Goal: Transaction & Acquisition: Subscribe to service/newsletter

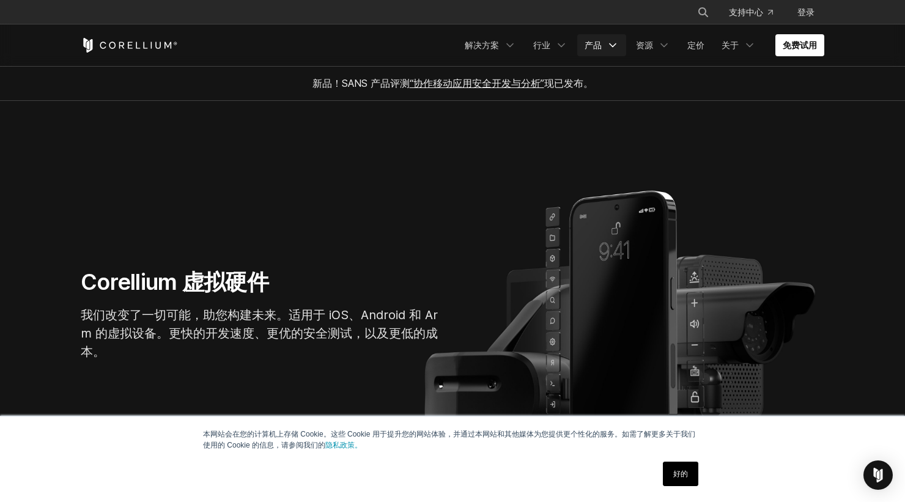
click at [598, 49] on font "产品" at bounding box center [593, 45] width 17 height 10
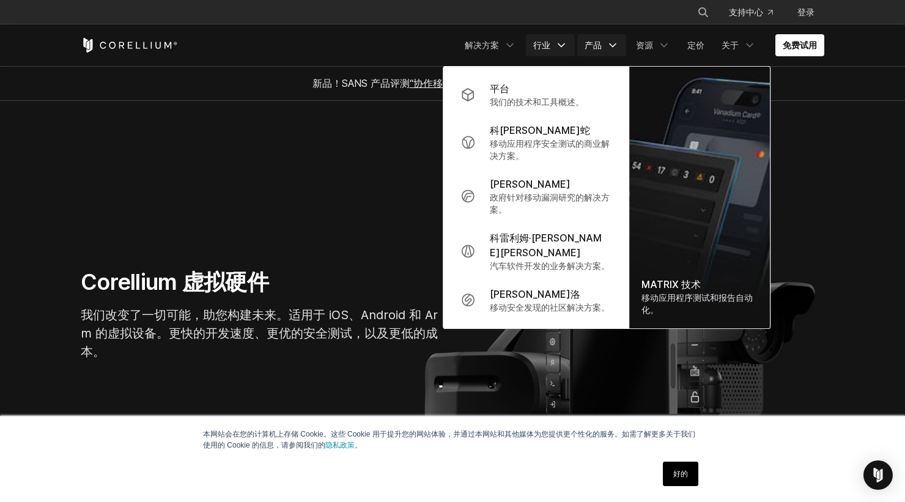
click at [560, 49] on icon "导航菜单" at bounding box center [561, 45] width 12 height 12
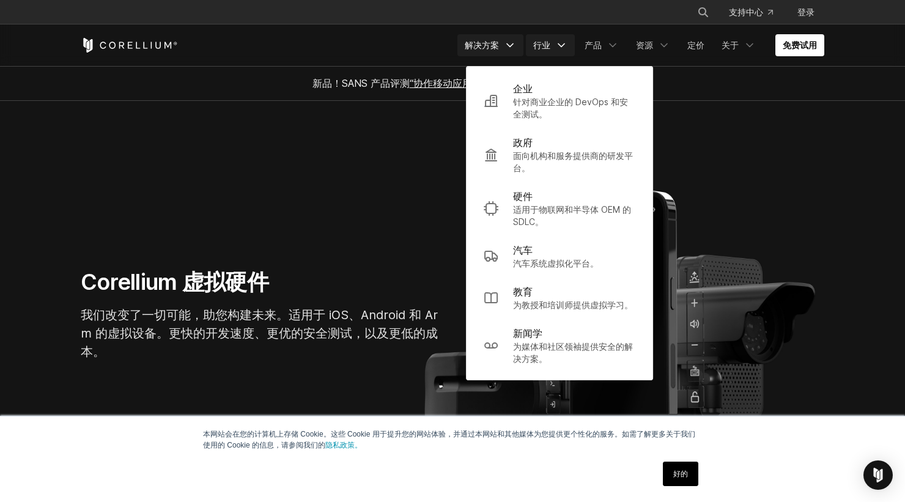
click at [500, 46] on link "解决方案" at bounding box center [491, 45] width 66 height 22
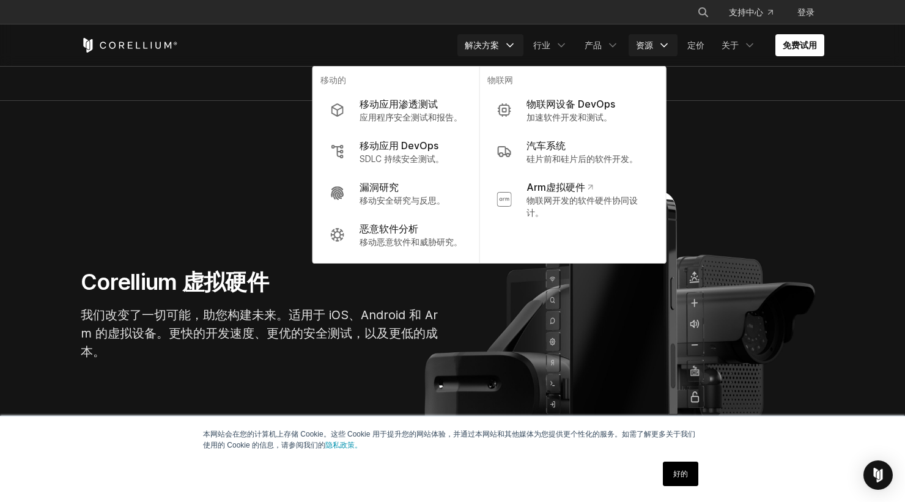
click at [653, 44] on link "资源" at bounding box center [653, 45] width 49 height 22
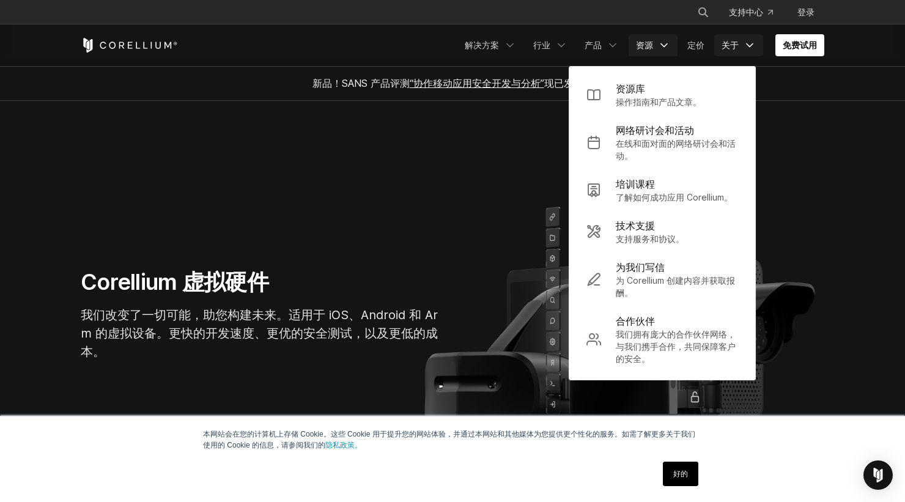
click at [738, 50] on font "关于" at bounding box center [730, 45] width 17 height 10
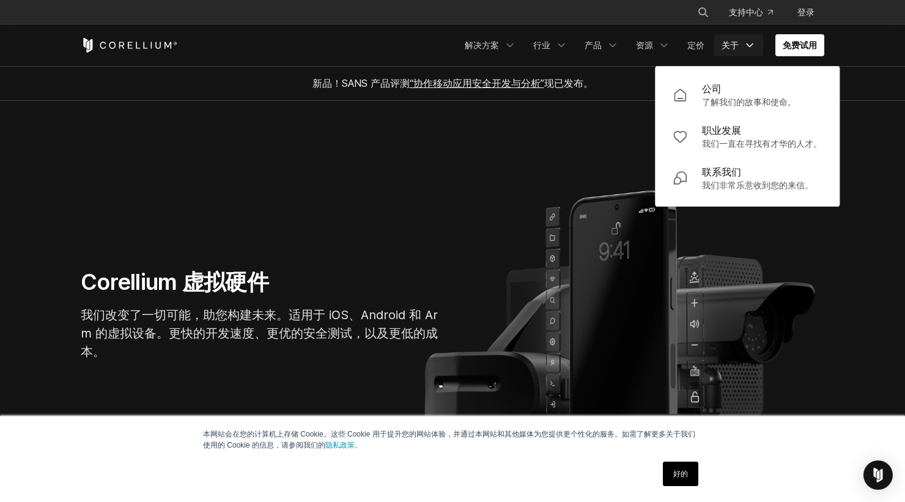
drag, startPoint x: 503, startPoint y: 465, endPoint x: 501, endPoint y: 458, distance: 7.6
click at [502, 465] on div "好的" at bounding box center [430, 474] width 543 height 32
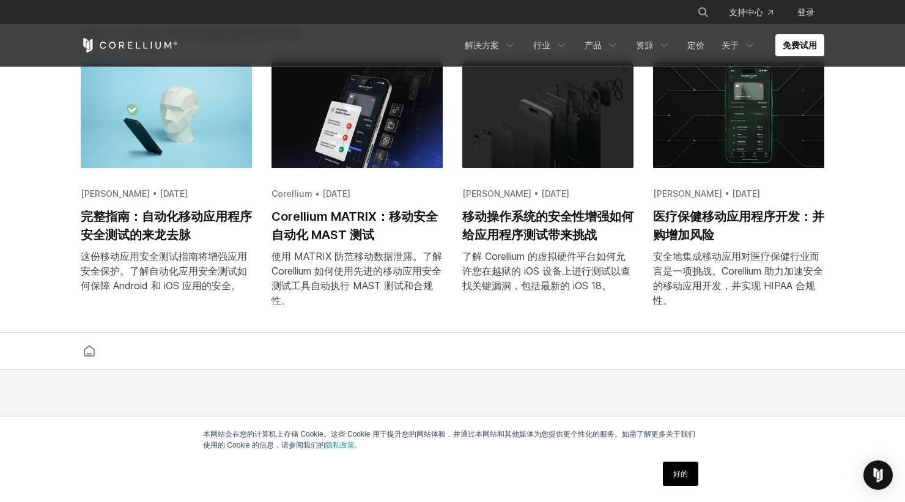
scroll to position [2324, 0]
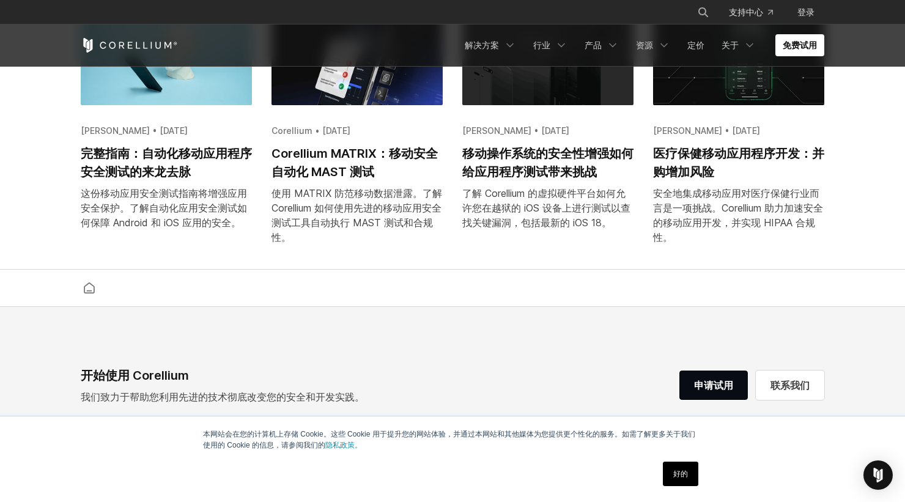
click at [675, 470] on font "好的" at bounding box center [680, 474] width 15 height 9
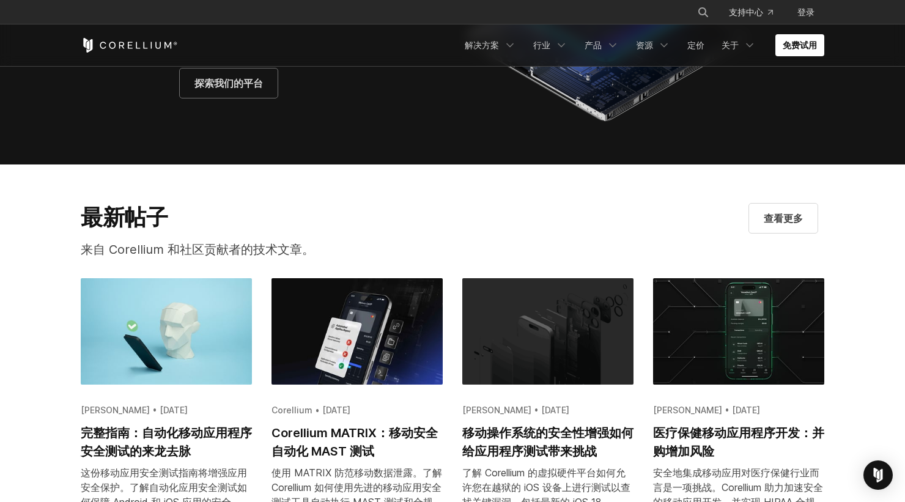
scroll to position [2040, 0]
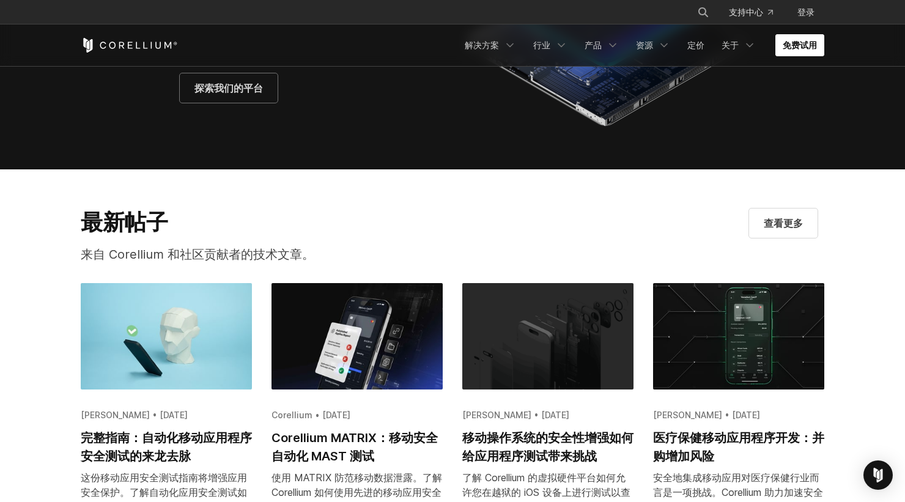
click at [793, 44] on font "免费试用" at bounding box center [800, 45] width 34 height 10
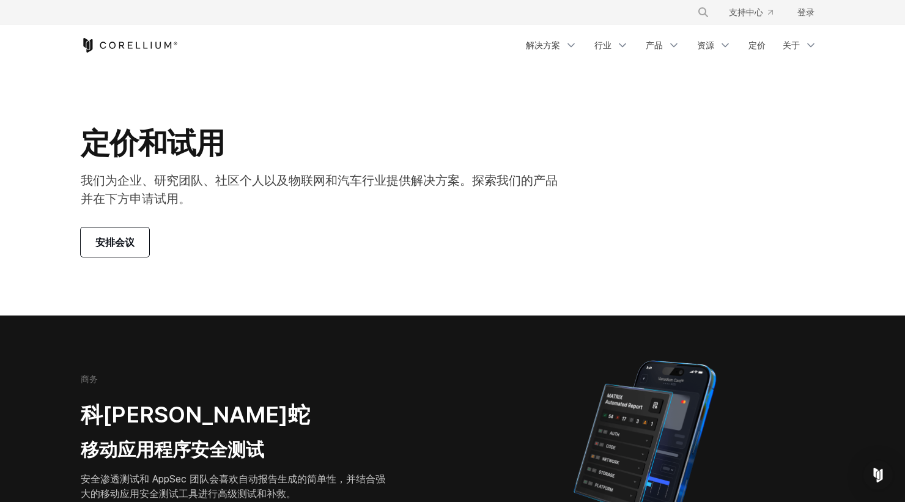
click at [123, 241] on font "安排会议" at bounding box center [114, 242] width 39 height 12
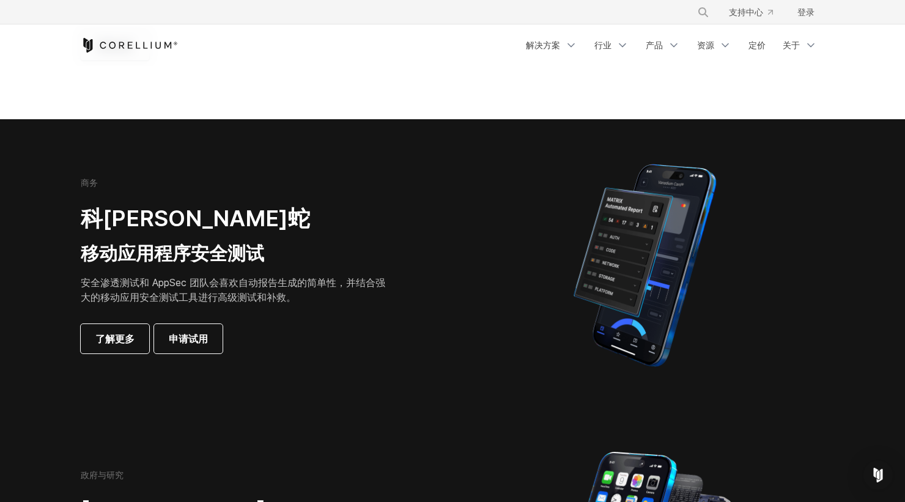
scroll to position [245, 0]
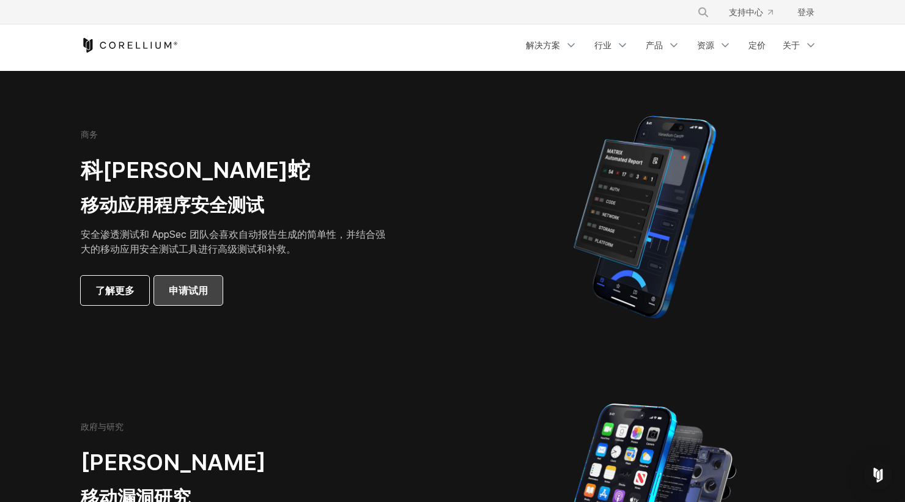
click at [205, 283] on font "申请试用" at bounding box center [188, 290] width 39 height 15
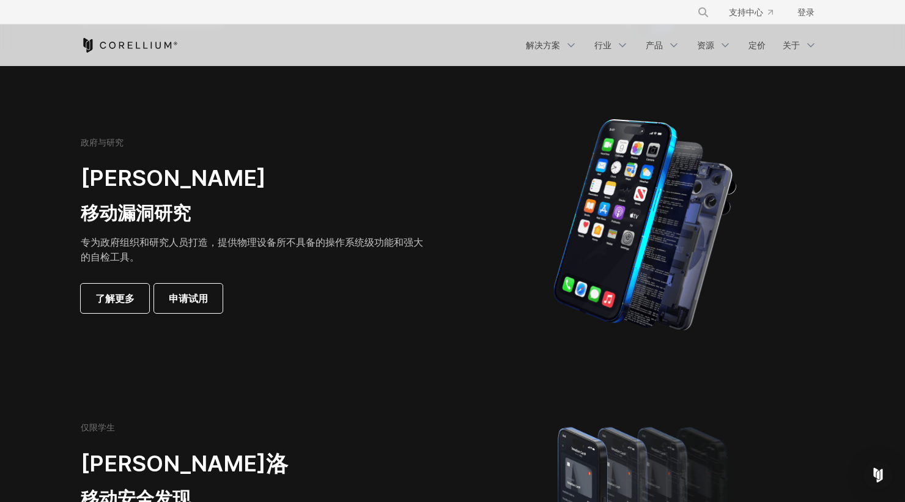
scroll to position [680, 0]
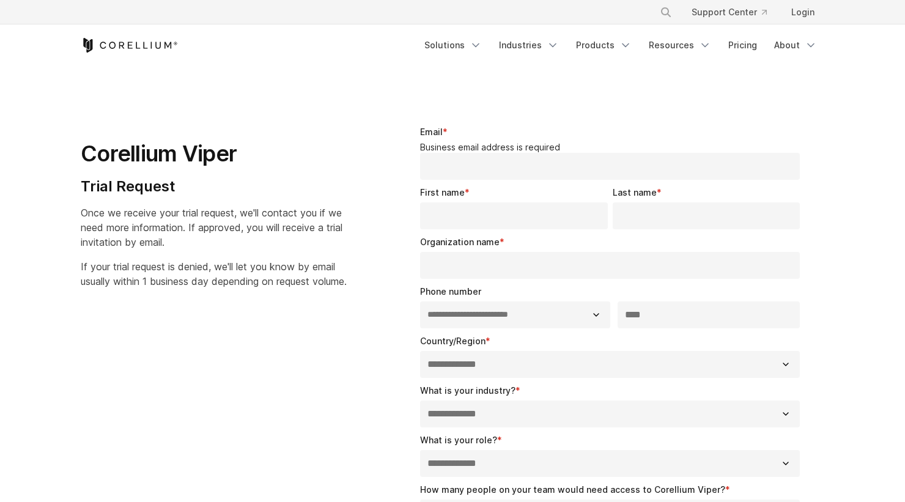
select select "**"
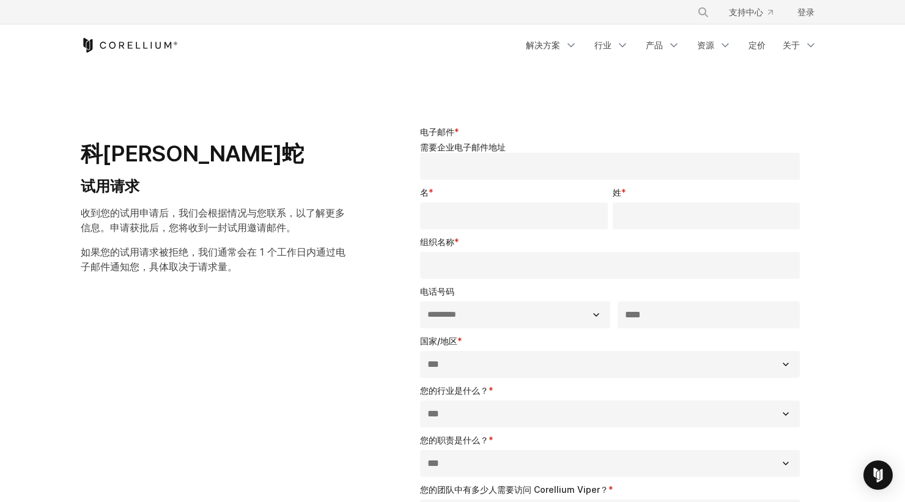
scroll to position [245, 0]
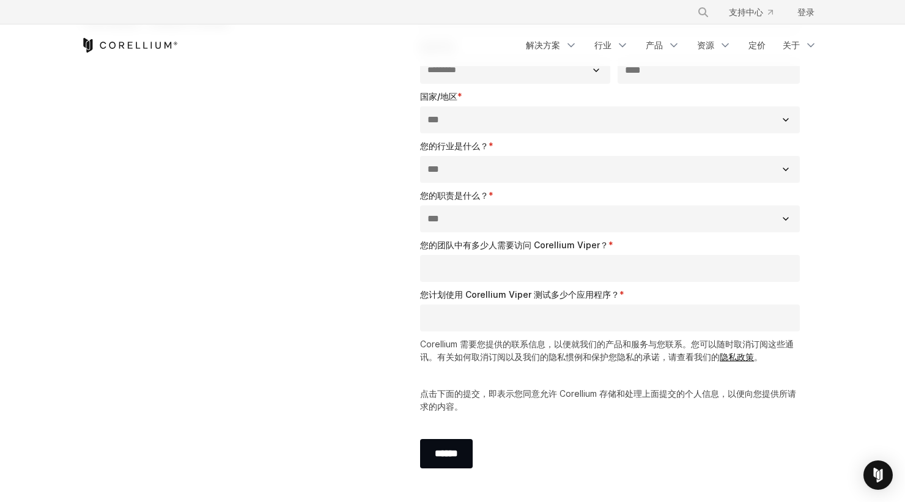
click at [350, 210] on div "**********" at bounding box center [453, 180] width 768 height 639
